Goal: Task Accomplishment & Management: Manage account settings

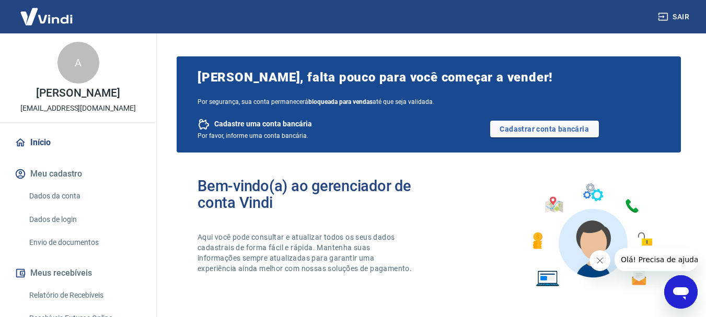
click at [42, 143] on link "Início" at bounding box center [78, 142] width 131 height 23
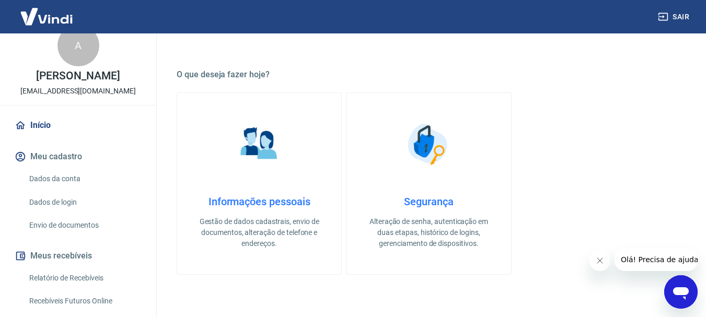
scroll to position [17, 0]
click at [53, 202] on link "Dados de login" at bounding box center [84, 202] width 119 height 21
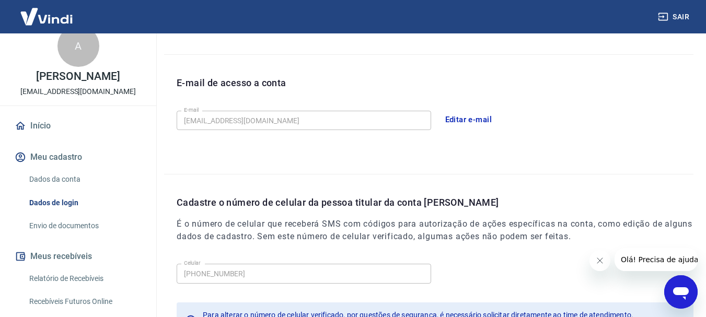
click at [52, 125] on link "Início" at bounding box center [78, 125] width 131 height 23
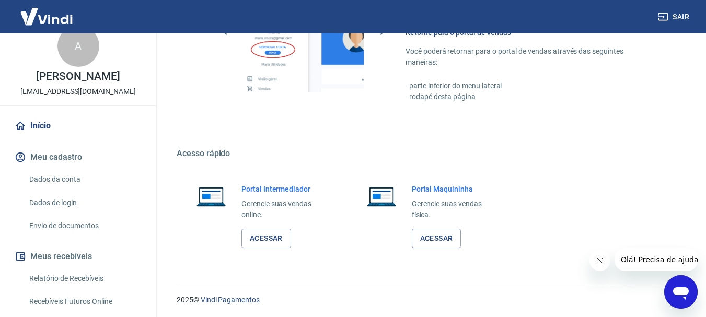
scroll to position [638, 0]
click at [255, 240] on link "Acessar" at bounding box center [266, 237] width 50 height 19
